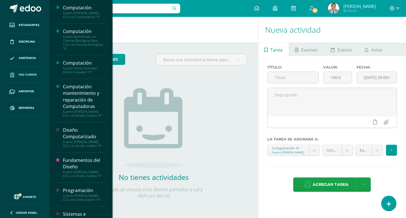
click at [29, 75] on span "Mis cursos" at bounding box center [28, 74] width 18 height 5
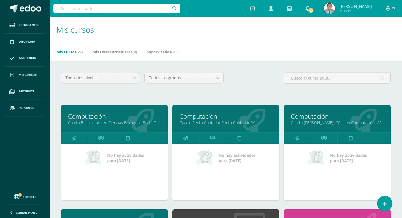
click at [118, 121] on link "Cuarto Bachillerato en Ciencias Biológicas Bach. CCLL en Ciencias Biológicas "A"" at bounding box center [114, 122] width 93 height 5
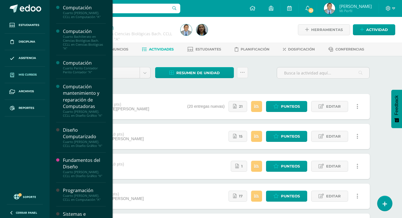
click at [32, 74] on span "Mis cursos" at bounding box center [28, 74] width 18 height 5
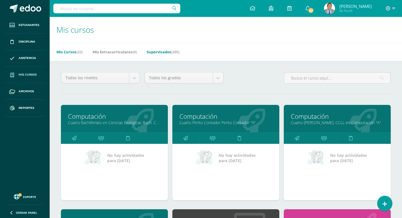
click at [173, 51] on link "Supervisados (205)" at bounding box center [163, 51] width 33 height 9
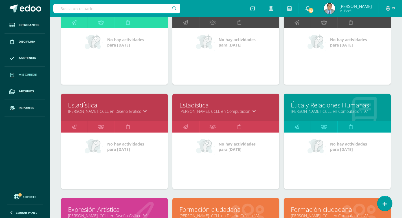
scroll to position [743, 0]
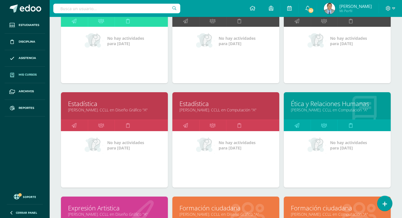
click at [220, 111] on link "Quinto Bach. CCLL en Computación "A"" at bounding box center [225, 109] width 93 height 5
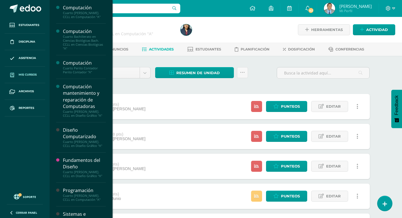
click at [20, 75] on span "Mis cursos" at bounding box center [28, 74] width 18 height 5
